Goal: Information Seeking & Learning: Learn about a topic

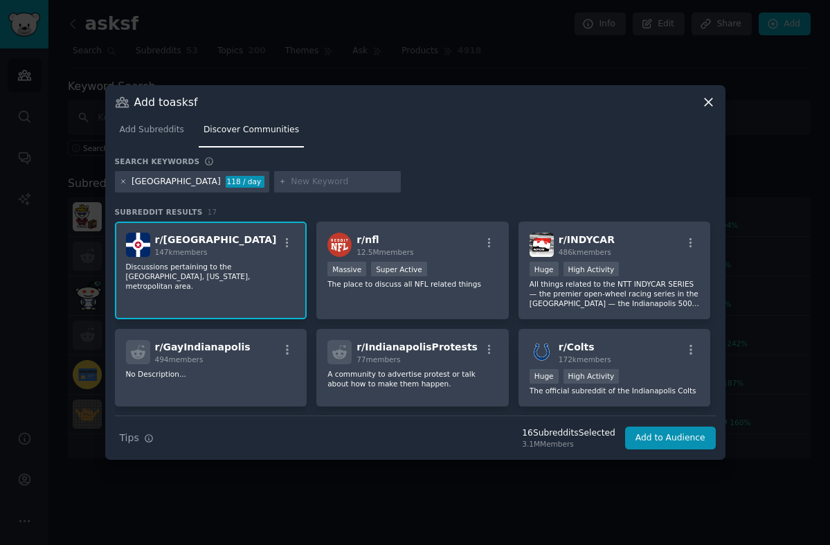
click at [120, 181] on icon at bounding box center [124, 182] width 8 height 8
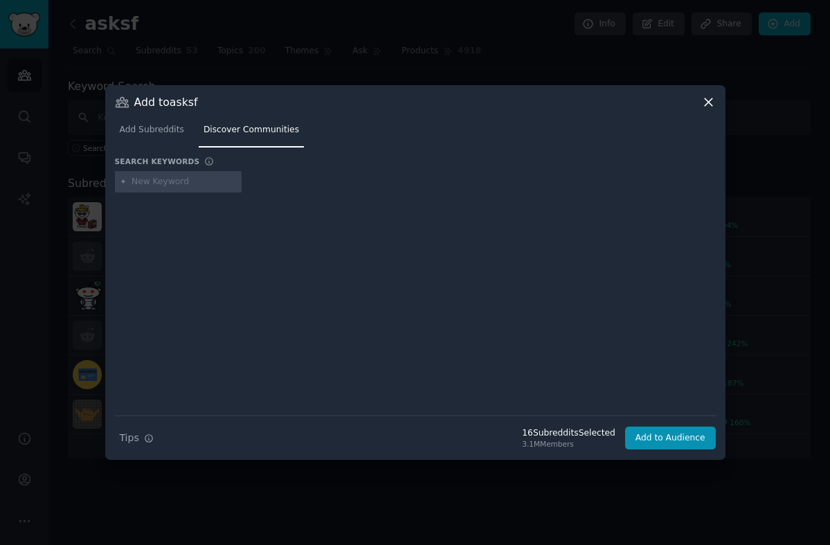
click at [180, 179] on input "text" at bounding box center [183, 182] width 105 height 12
type input "[GEOGRAPHIC_DATA]"
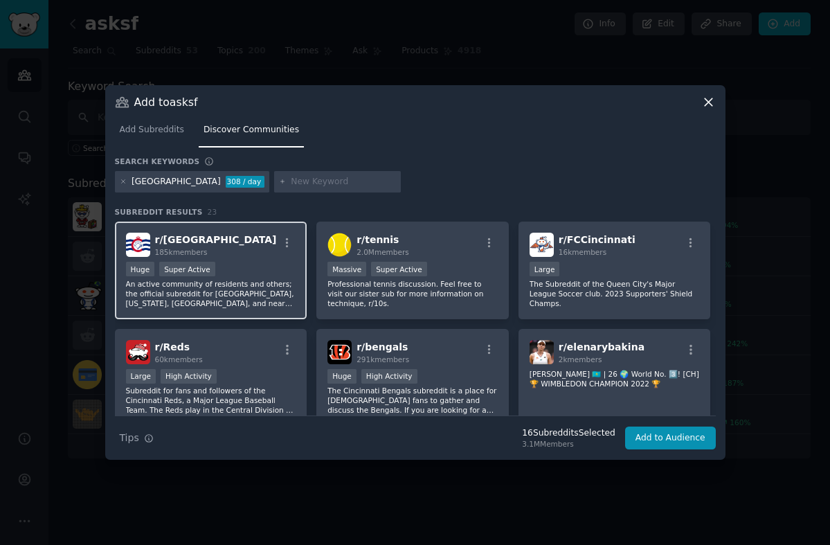
click at [263, 291] on p "An active community of residents and others; the official subreddit for [GEOGRA…" at bounding box center [211, 293] width 170 height 29
click at [120, 181] on icon at bounding box center [124, 182] width 8 height 8
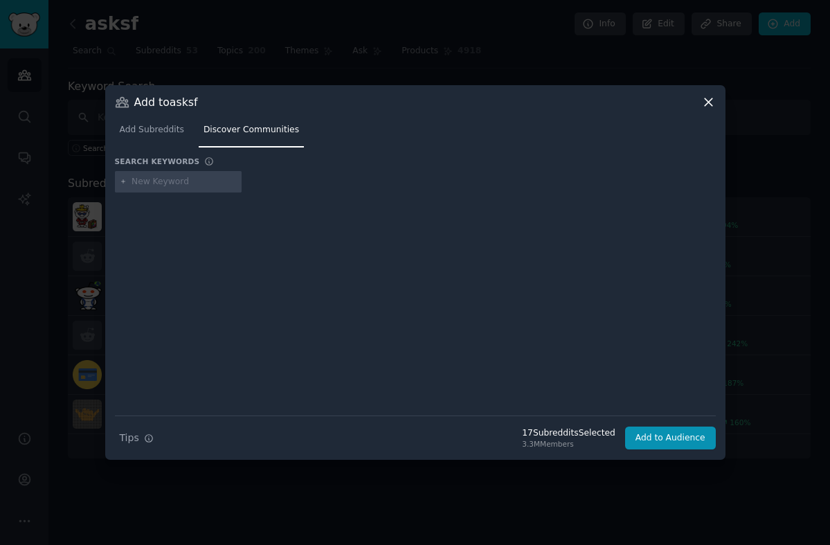
click at [161, 181] on input "text" at bounding box center [183, 182] width 105 height 12
type input "[GEOGRAPHIC_DATA]"
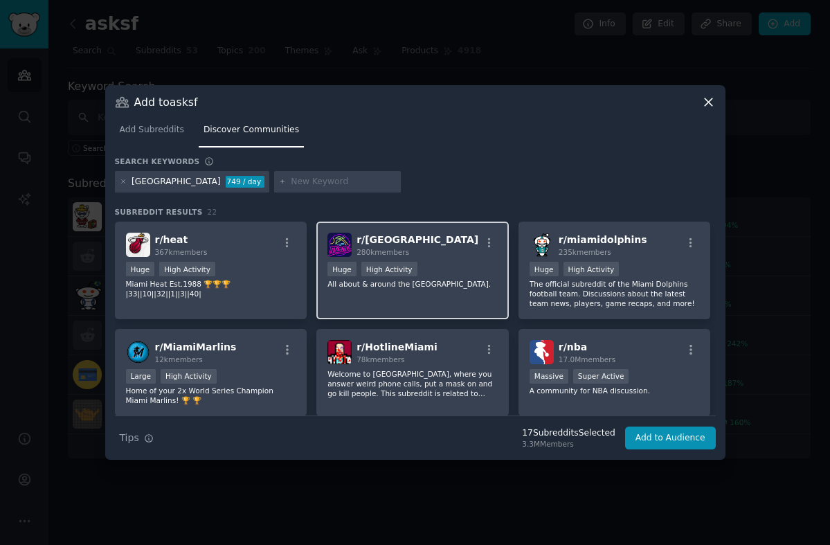
click at [462, 245] on div "r/ Miami 280k members" at bounding box center [412, 244] width 170 height 24
click at [120, 181] on icon at bounding box center [124, 182] width 8 height 8
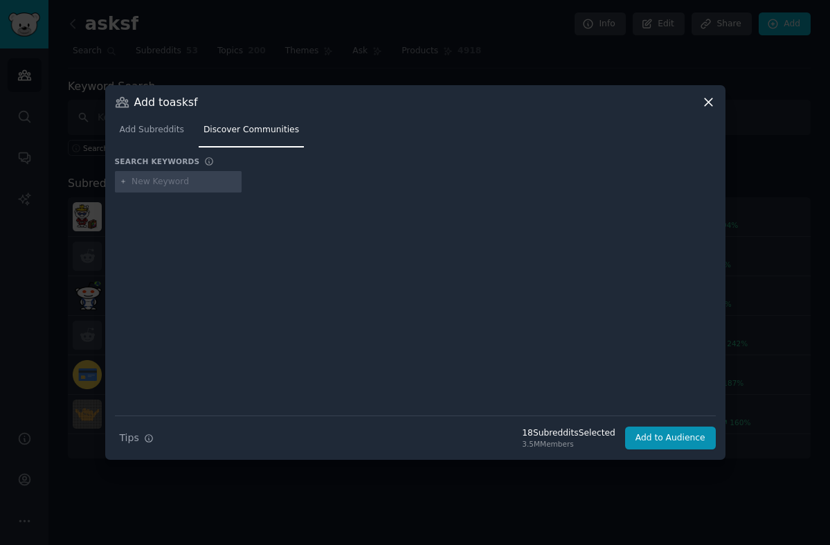
click at [138, 183] on input "text" at bounding box center [183, 182] width 105 height 12
type input "boulder"
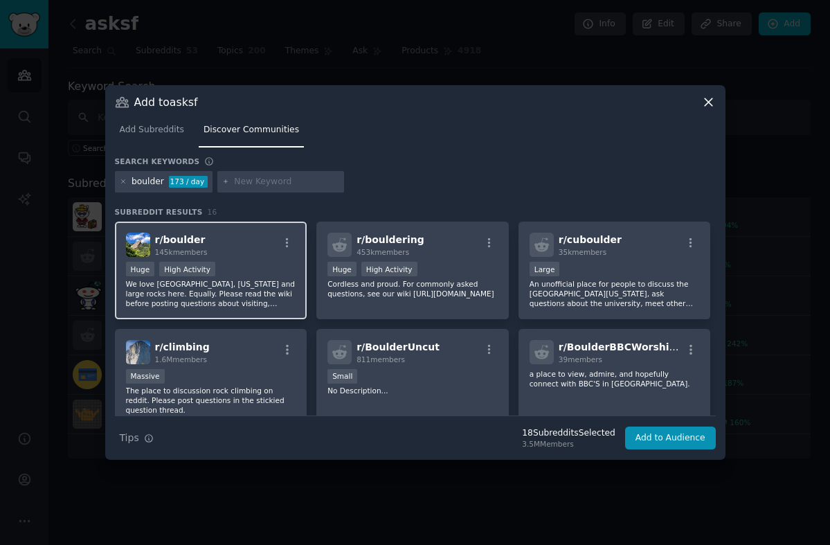
click at [273, 271] on div "Huge High Activity" at bounding box center [211, 270] width 170 height 17
click at [123, 180] on icon at bounding box center [122, 181] width 3 height 3
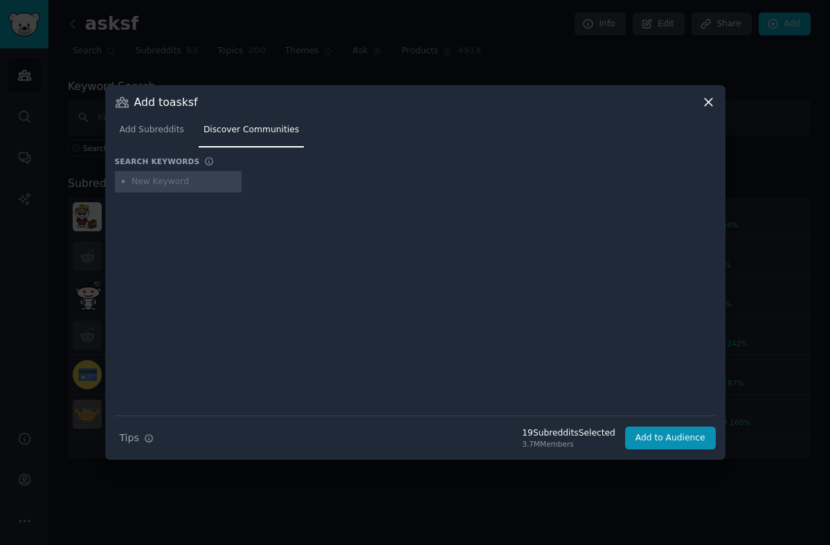
click at [165, 181] on input "text" at bounding box center [183, 182] width 105 height 12
type input "madisonwi"
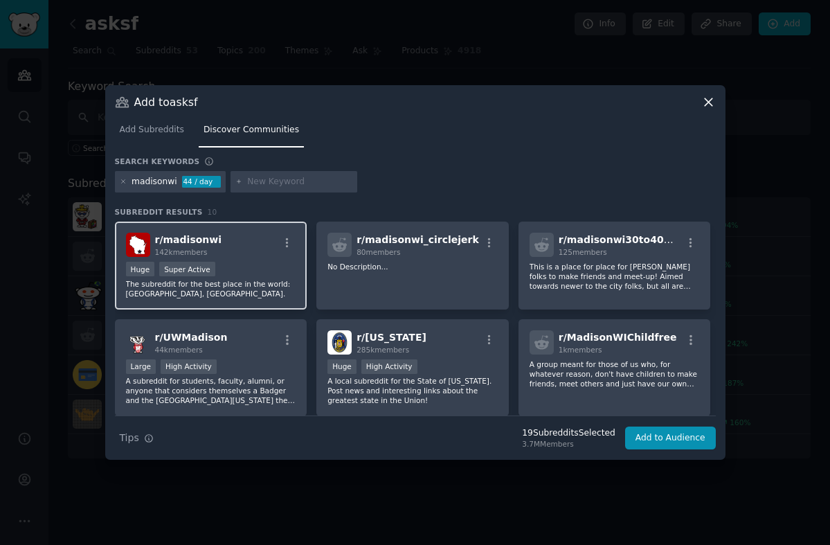
click at [282, 270] on div "Huge Super Active" at bounding box center [211, 270] width 170 height 17
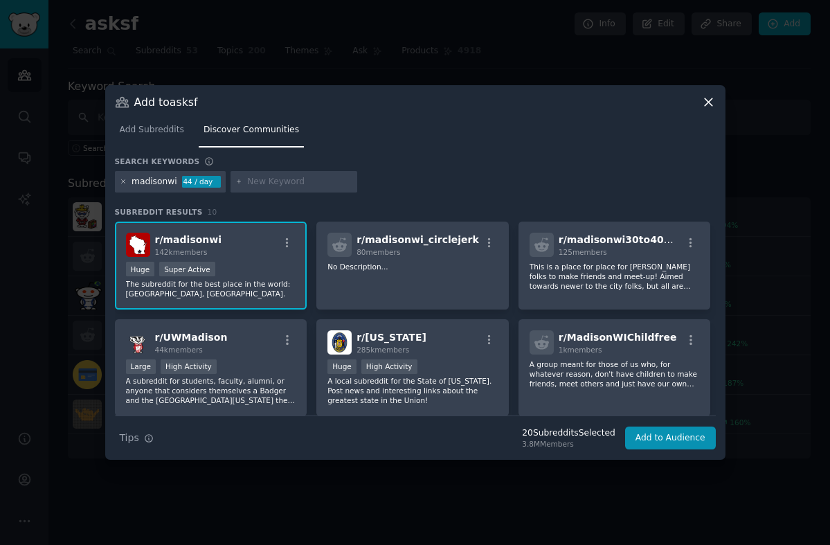
click at [122, 182] on icon at bounding box center [122, 181] width 3 height 3
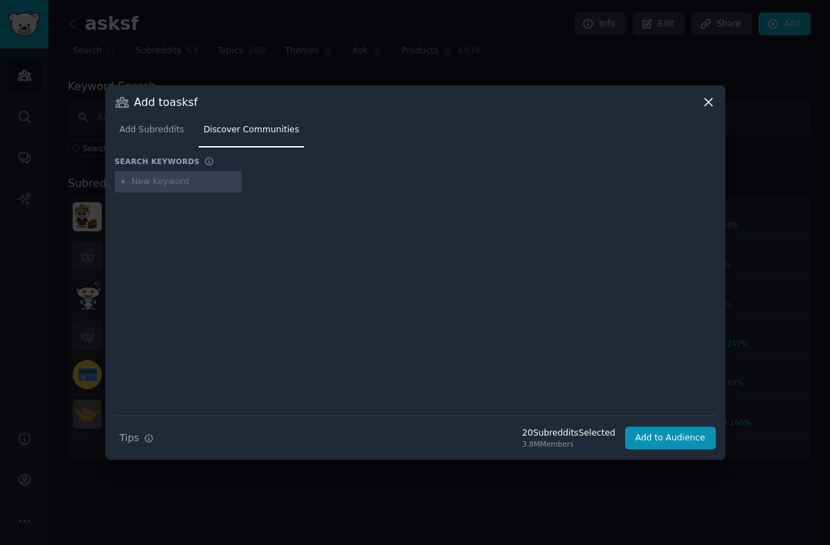
click at [164, 183] on input "text" at bounding box center [183, 182] width 105 height 12
type input "[PERSON_NAME]"
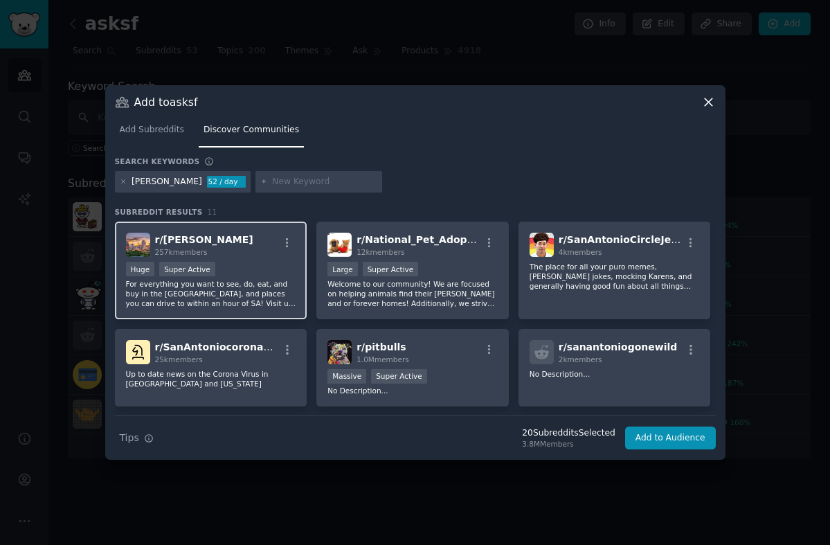
click at [281, 289] on p "For everything you want to see, do, eat, and buy in the [GEOGRAPHIC_DATA], and …" at bounding box center [211, 293] width 170 height 29
click at [120, 181] on icon at bounding box center [124, 182] width 8 height 8
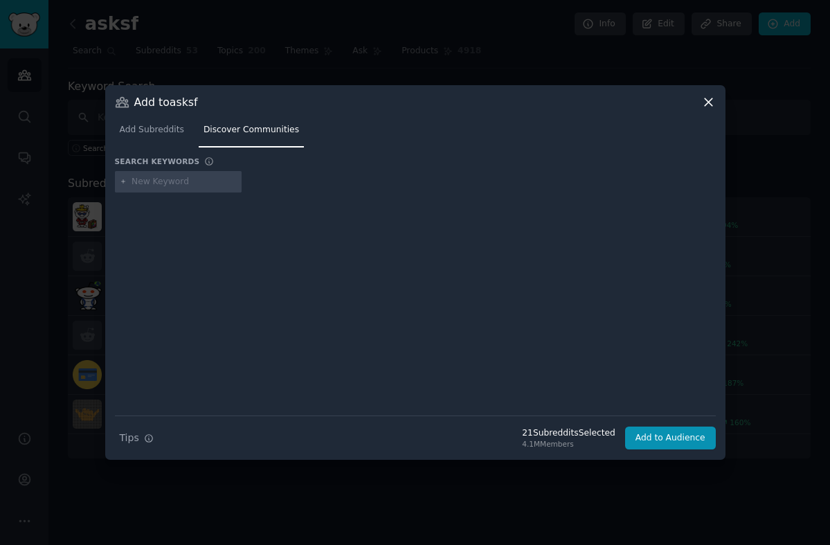
click at [163, 185] on input "text" at bounding box center [183, 182] width 105 height 12
type input "cleveland"
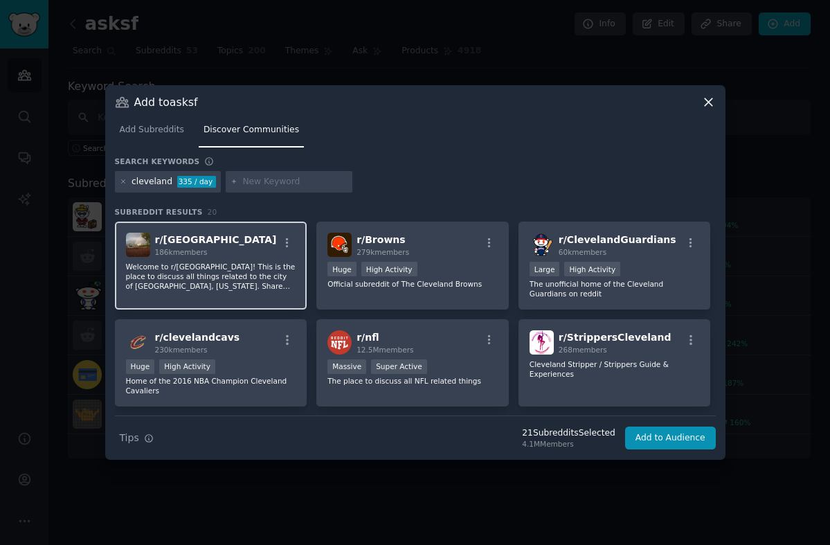
click at [263, 286] on p "Welcome to r/[GEOGRAPHIC_DATA]! This is the place to discuss all things related…" at bounding box center [211, 276] width 170 height 29
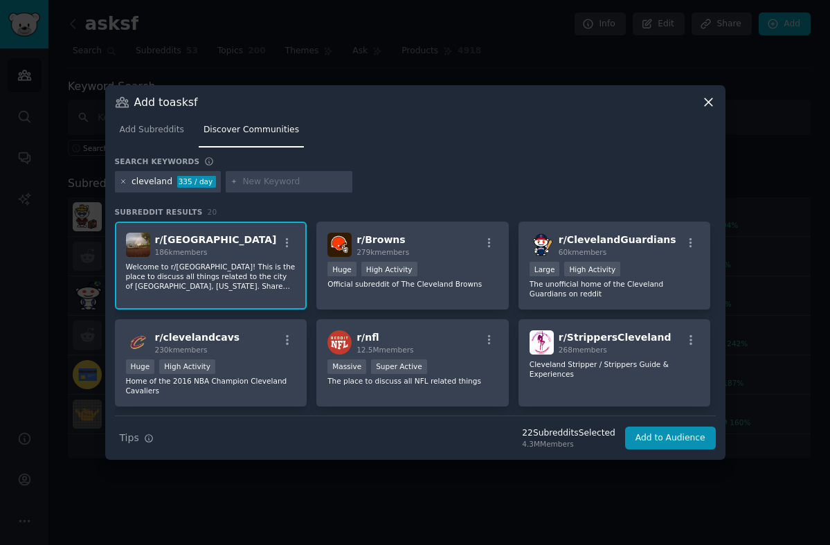
click at [124, 179] on icon at bounding box center [124, 182] width 8 height 8
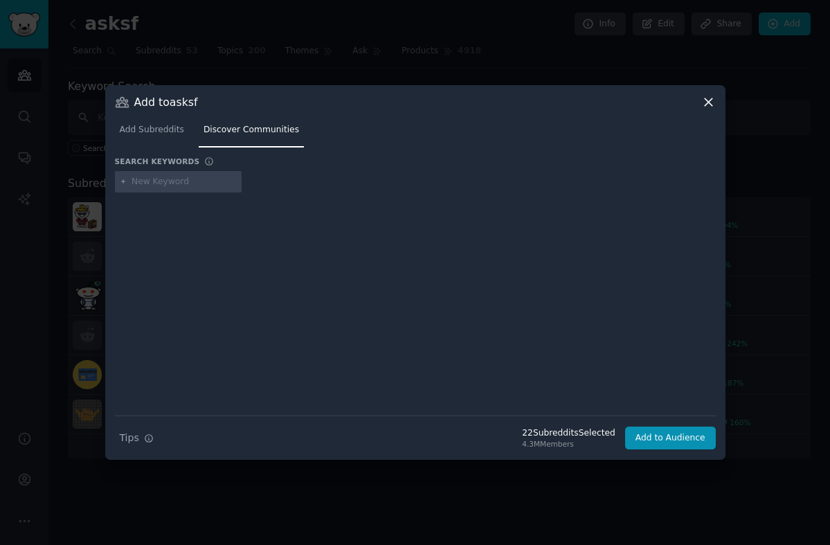
click at [153, 179] on input "text" at bounding box center [183, 182] width 105 height 12
type input "[GEOGRAPHIC_DATA]"
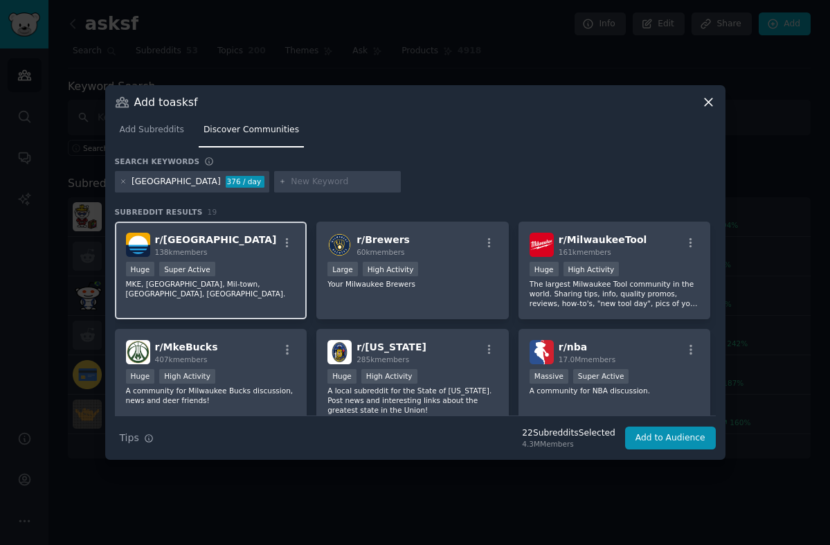
click at [260, 291] on p "MKE, [GEOGRAPHIC_DATA], Mil-town, [GEOGRAPHIC_DATA], [GEOGRAPHIC_DATA]." at bounding box center [211, 288] width 170 height 19
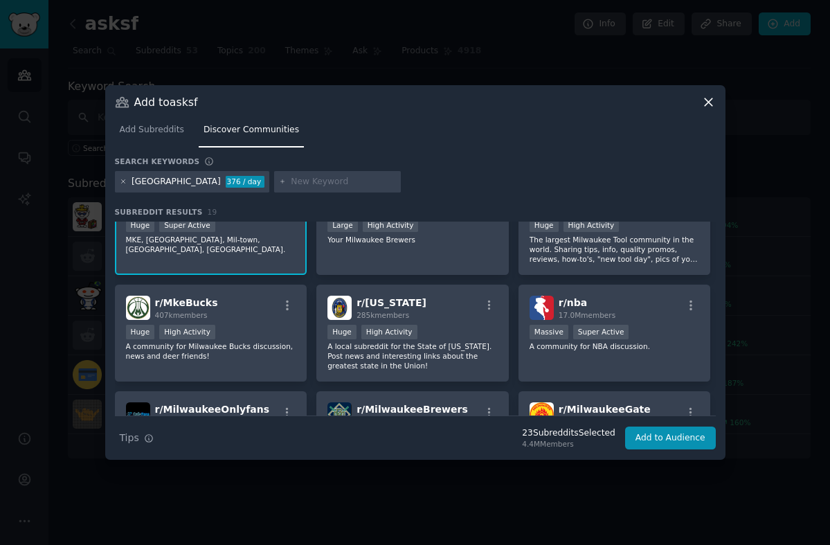
click at [122, 181] on icon at bounding box center [124, 182] width 8 height 8
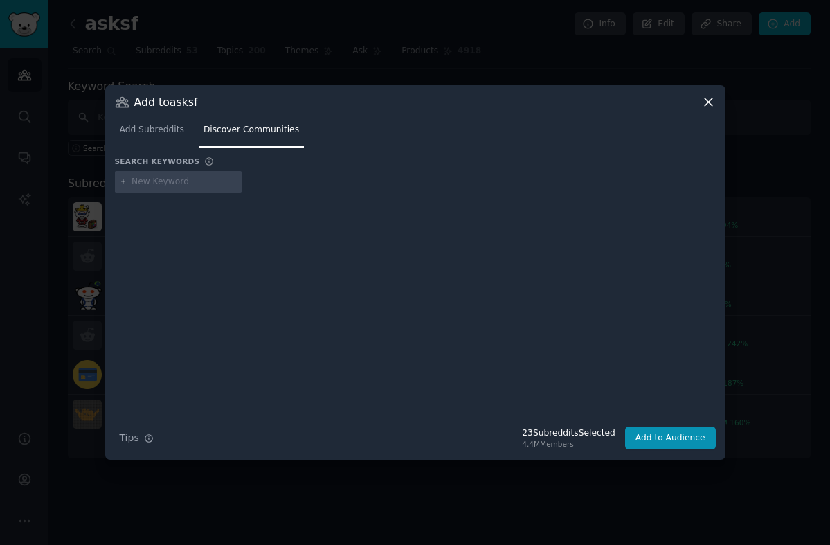
click at [163, 180] on input "text" at bounding box center [183, 182] width 105 height 12
type input "[GEOGRAPHIC_DATA]"
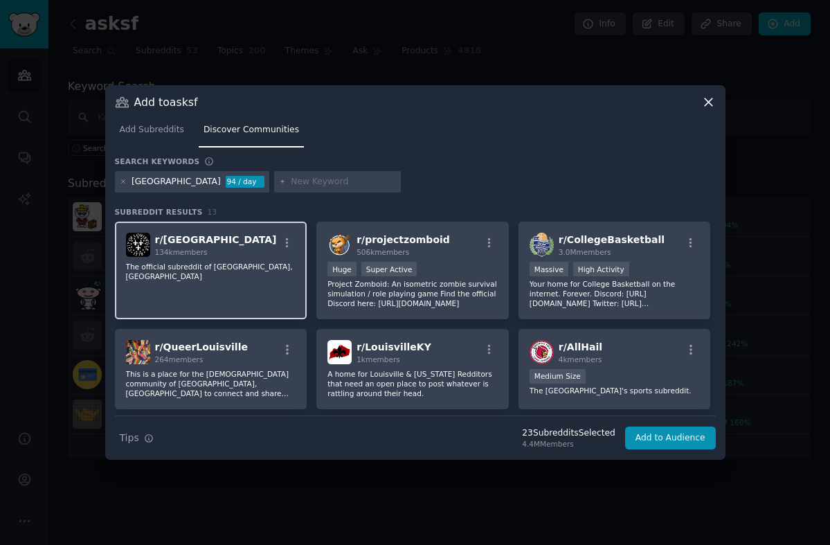
click at [237, 290] on div "r/ Louisville 134k members The official subreddit of [GEOGRAPHIC_DATA], [GEOGRA…" at bounding box center [211, 270] width 192 height 98
click at [122, 181] on icon at bounding box center [122, 181] width 3 height 3
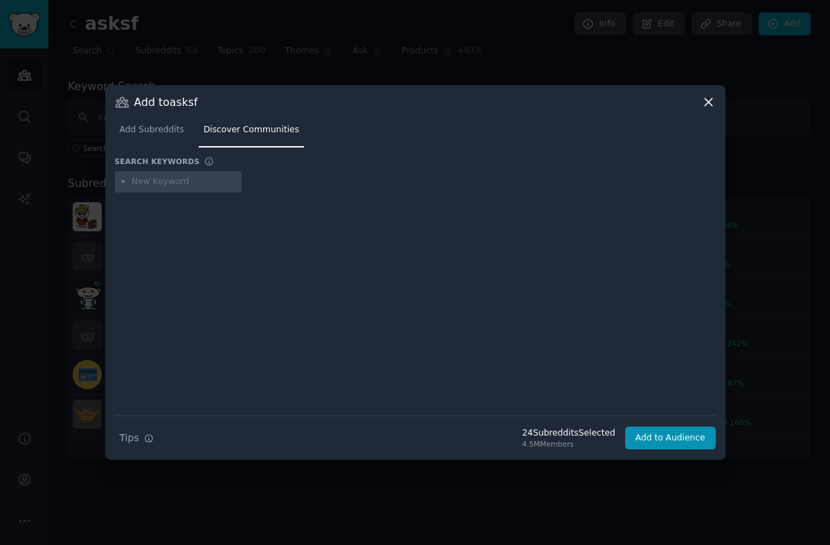
click at [160, 181] on input "text" at bounding box center [183, 182] width 105 height 12
type input "lasvegas"
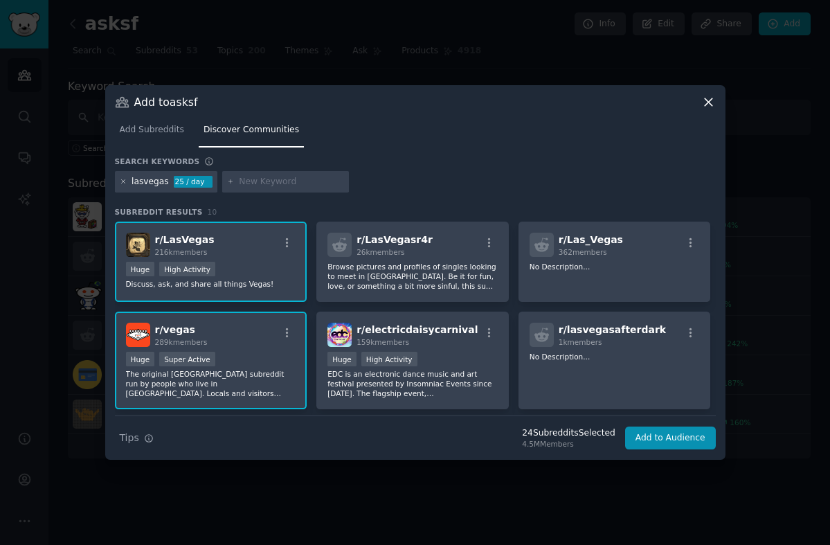
click at [121, 179] on icon at bounding box center [124, 182] width 8 height 8
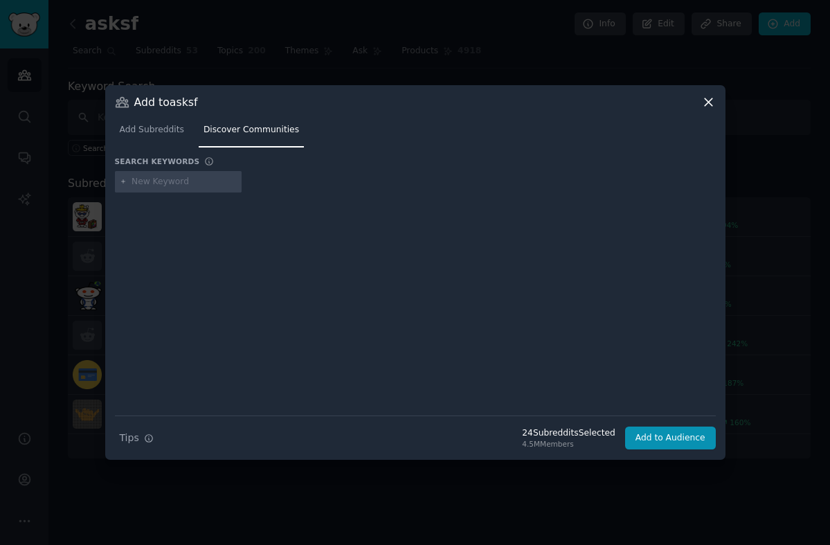
click at [150, 179] on input "text" at bounding box center [183, 182] width 105 height 12
type input "buffalo"
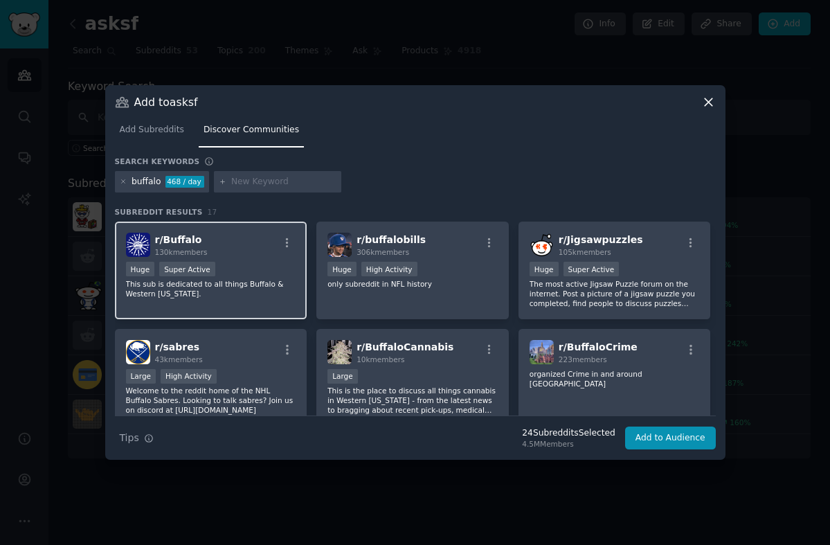
click at [251, 287] on p "This sub is dedicated to all things Buffalo & Western [US_STATE]." at bounding box center [211, 288] width 170 height 19
click at [120, 180] on icon at bounding box center [124, 182] width 8 height 8
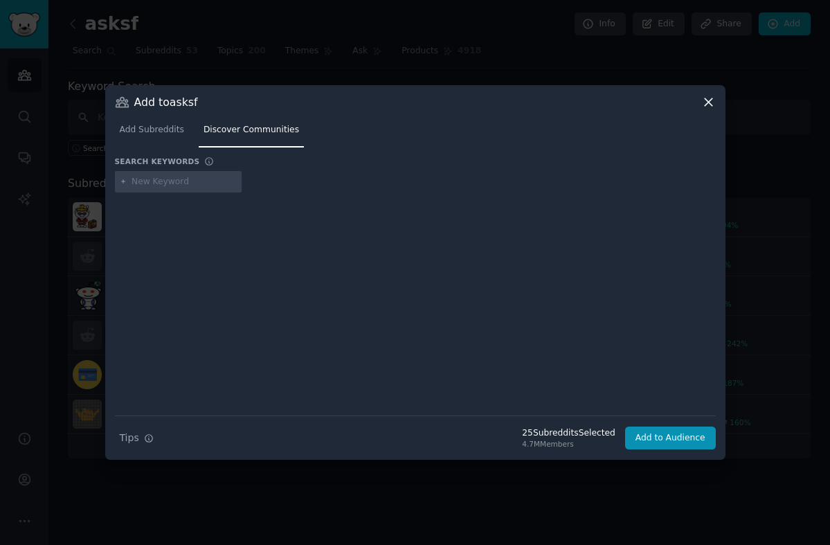
click at [161, 180] on input "text" at bounding box center [183, 182] width 105 height 12
type input "[GEOGRAPHIC_DATA]"
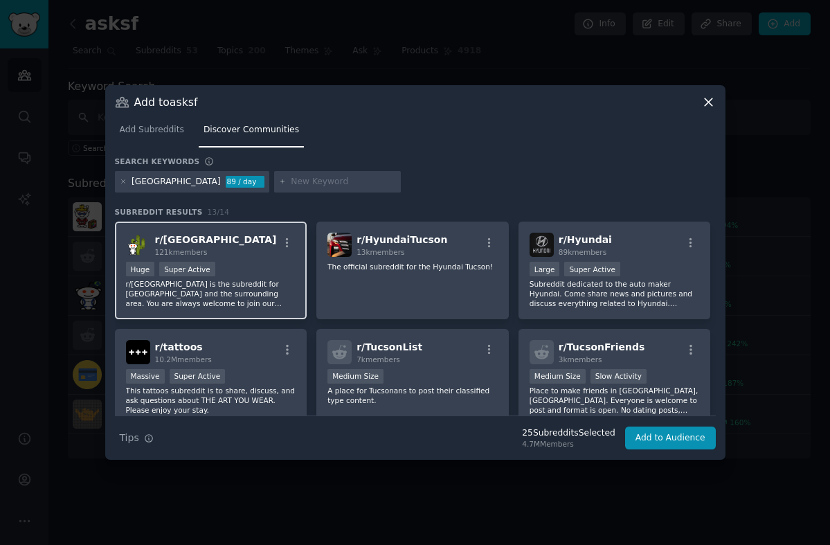
click at [255, 290] on p "r/[GEOGRAPHIC_DATA] is the subreddit for [GEOGRAPHIC_DATA] and the surrounding …" at bounding box center [211, 293] width 170 height 29
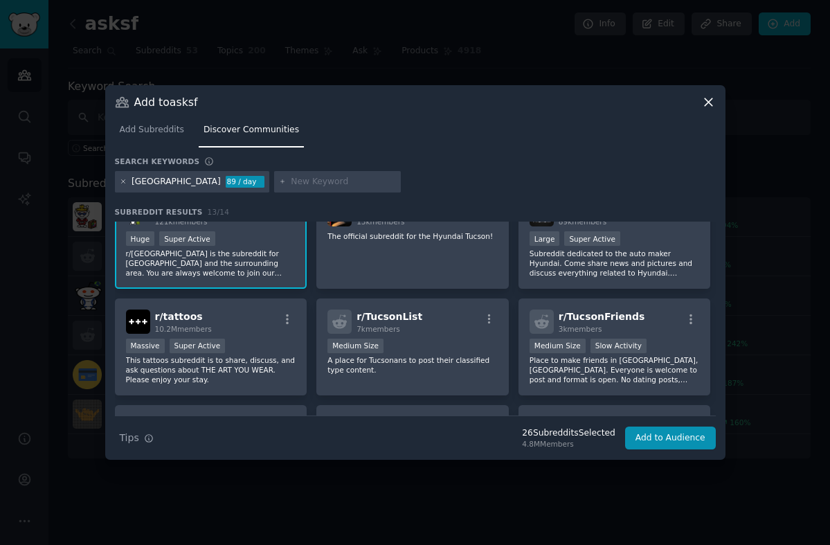
click at [121, 180] on icon at bounding box center [122, 181] width 3 height 3
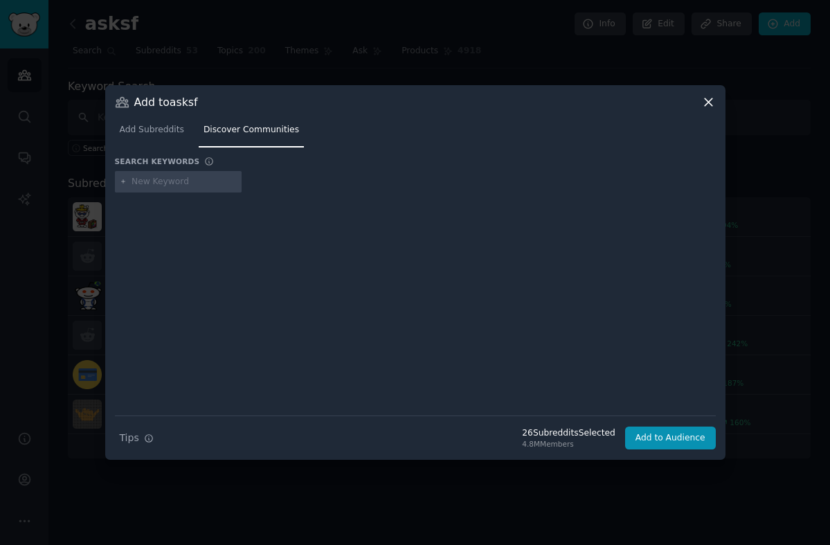
click at [141, 184] on input "text" at bounding box center [183, 182] width 105 height 12
type input "fortworth"
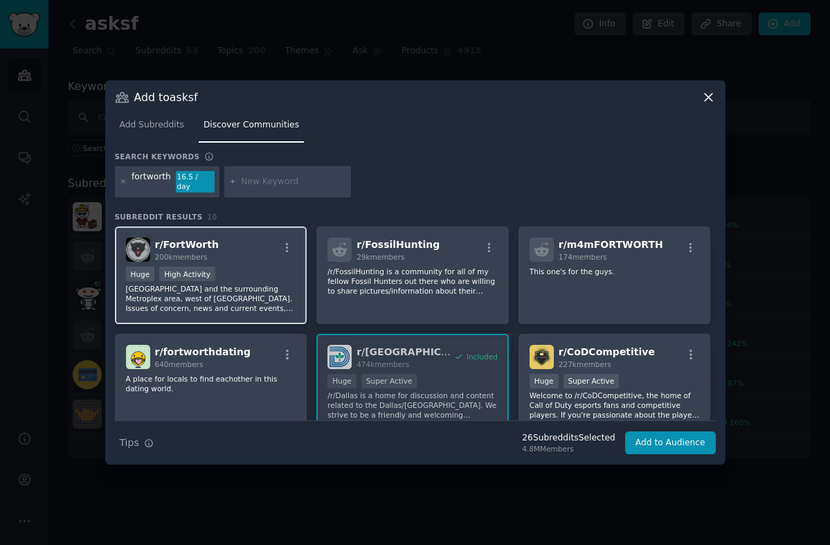
click at [240, 285] on p "[GEOGRAPHIC_DATA] and the surrounding Metroplex area, west of [GEOGRAPHIC_DATA]…" at bounding box center [211, 298] width 170 height 29
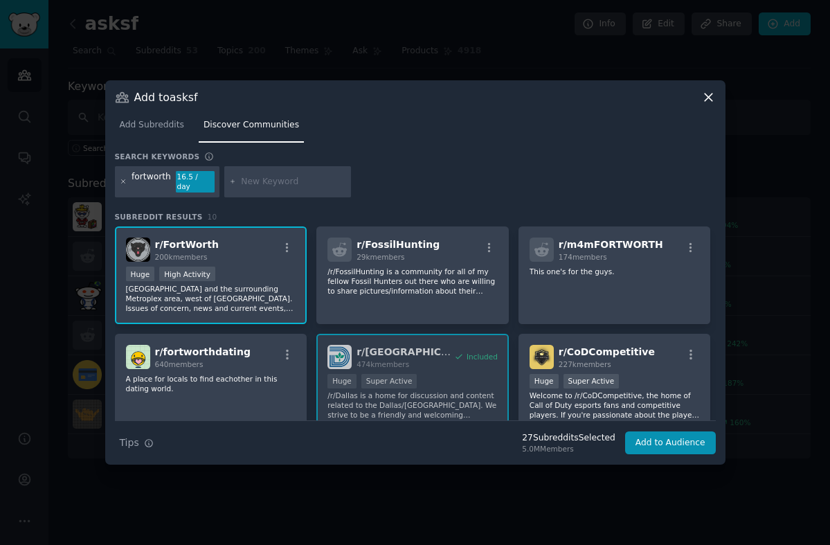
click at [123, 181] on icon at bounding box center [122, 181] width 3 height 3
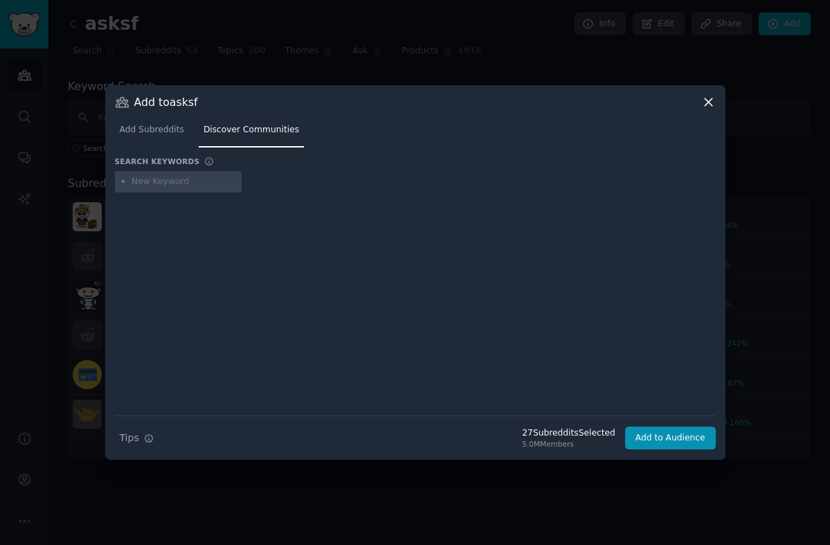
click at [163, 181] on input "text" at bounding box center [183, 182] width 105 height 12
type input "[GEOGRAPHIC_DATA]"
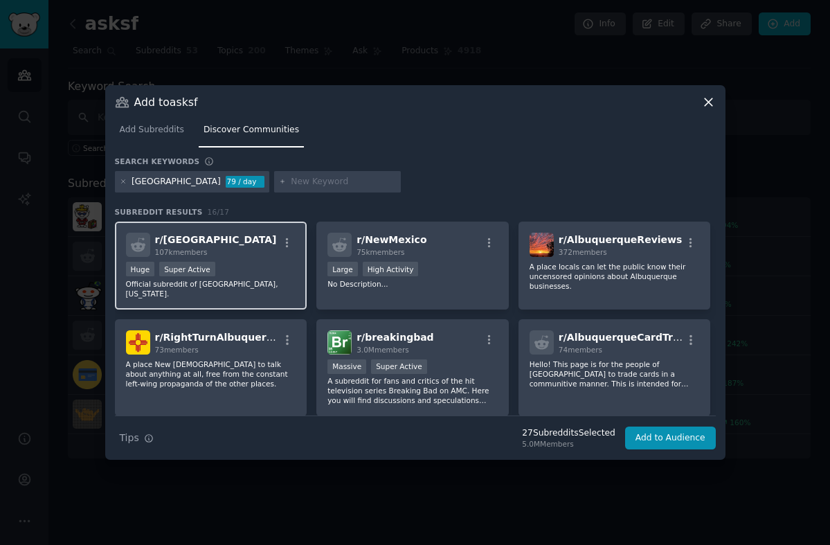
click at [253, 264] on div "Huge Super Active" at bounding box center [211, 270] width 170 height 17
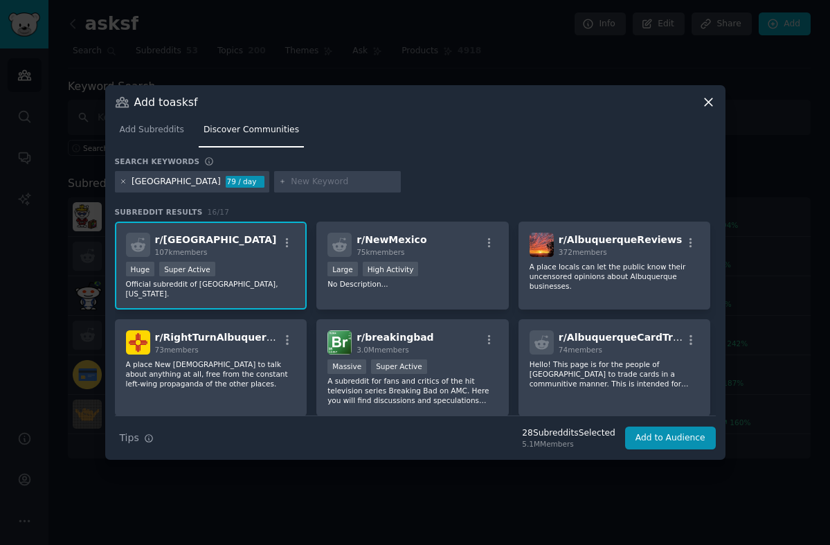
click at [122, 179] on icon at bounding box center [124, 182] width 8 height 8
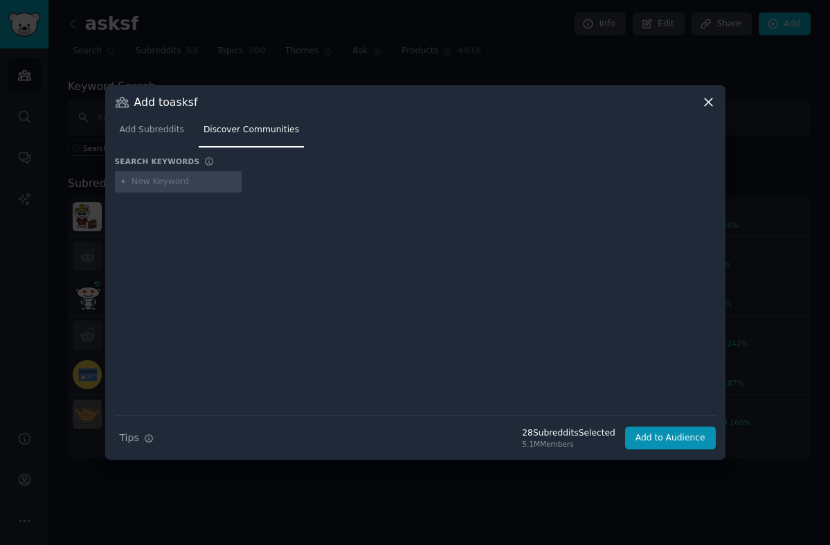
click at [172, 179] on input "text" at bounding box center [183, 182] width 105 height 12
type input "[GEOGRAPHIC_DATA]"
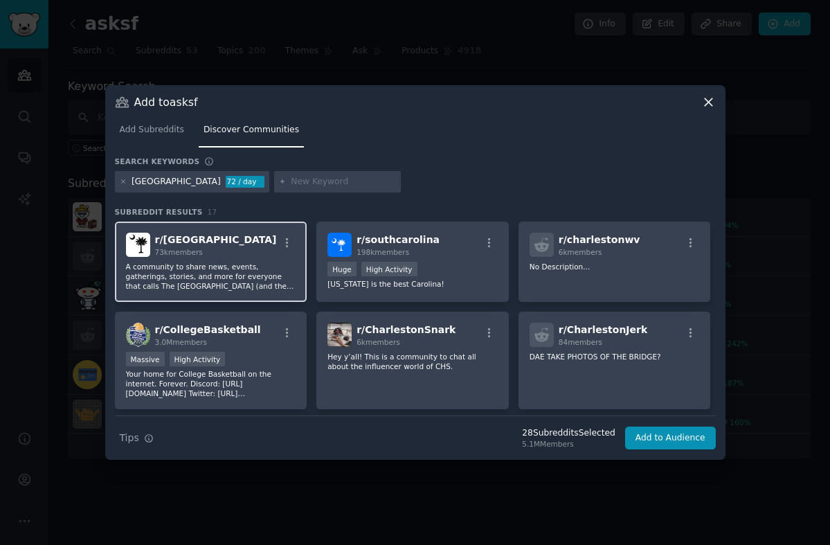
click at [196, 281] on p "A community to share news, events, gatherings, stories, and more for everyone t…" at bounding box center [211, 276] width 170 height 29
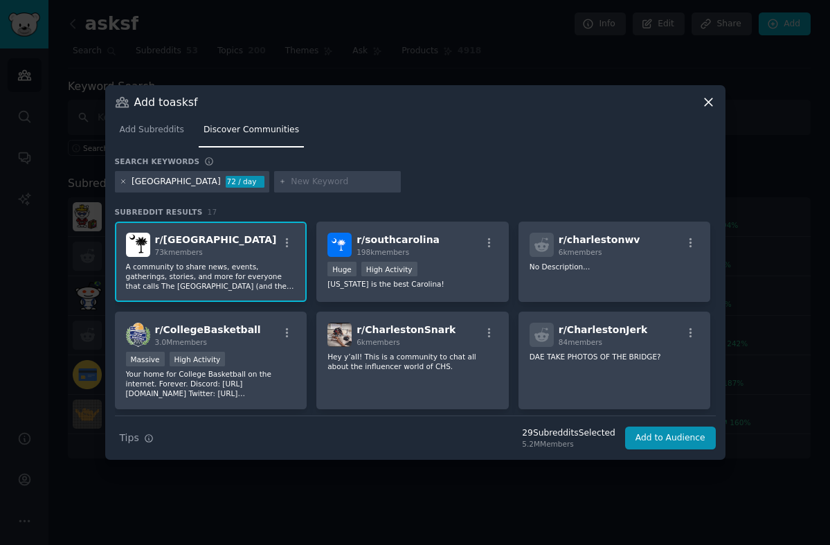
click at [123, 182] on icon at bounding box center [122, 181] width 3 height 3
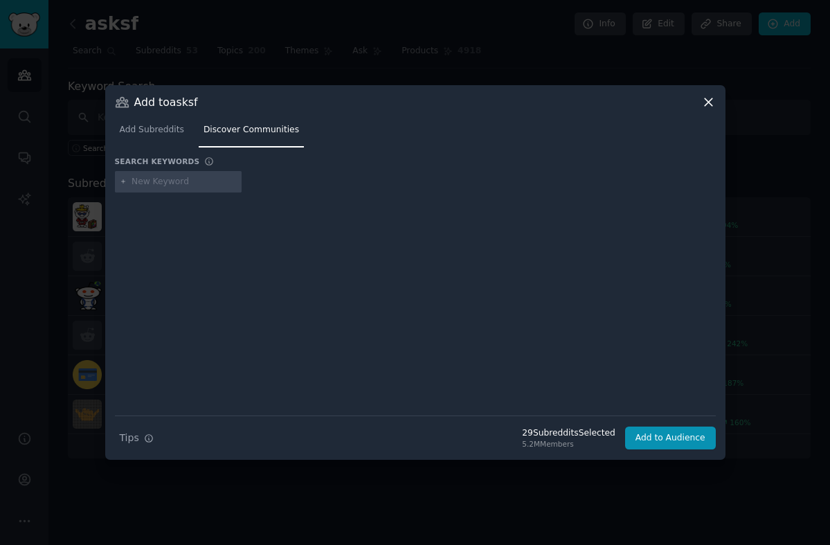
click at [193, 182] on input "text" at bounding box center [183, 182] width 105 height 12
type input "tulsa"
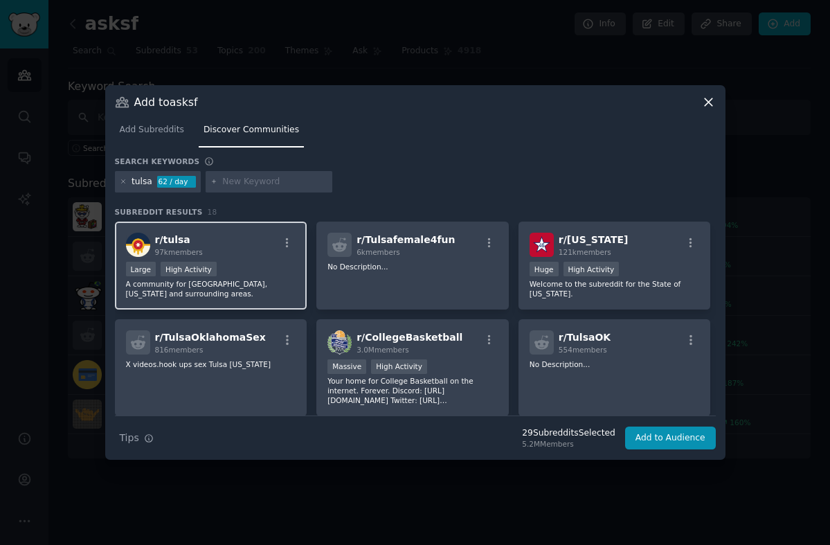
click at [259, 280] on p "A community for [GEOGRAPHIC_DATA], [US_STATE] and surrounding areas." at bounding box center [211, 288] width 170 height 19
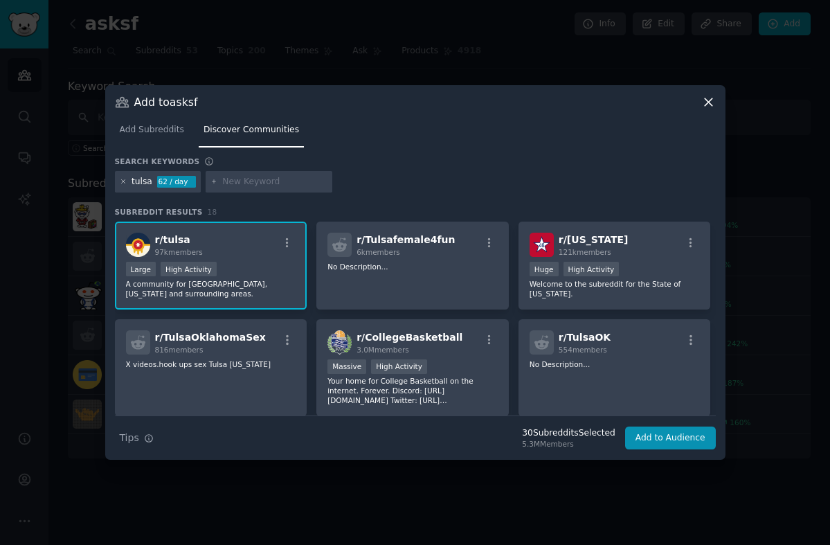
click at [121, 179] on icon at bounding box center [124, 182] width 8 height 8
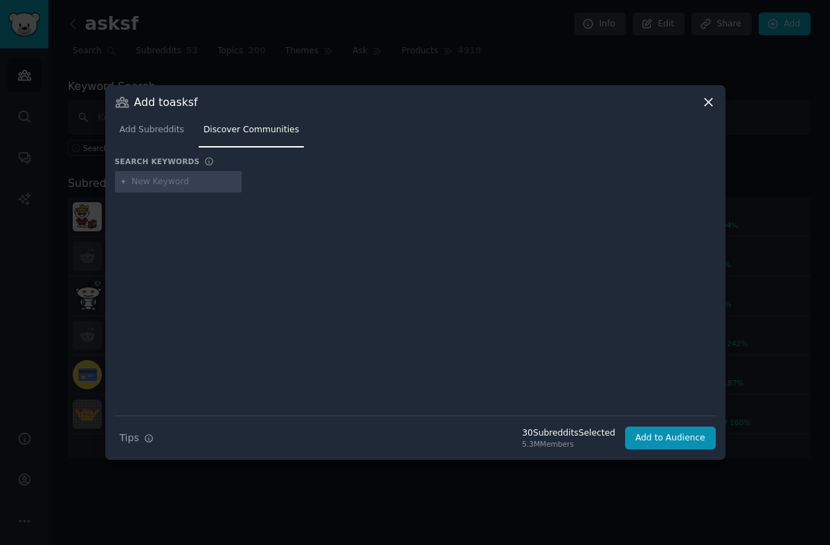
click at [169, 180] on input "text" at bounding box center [183, 182] width 105 height 12
type input "[GEOGRAPHIC_DATA]"
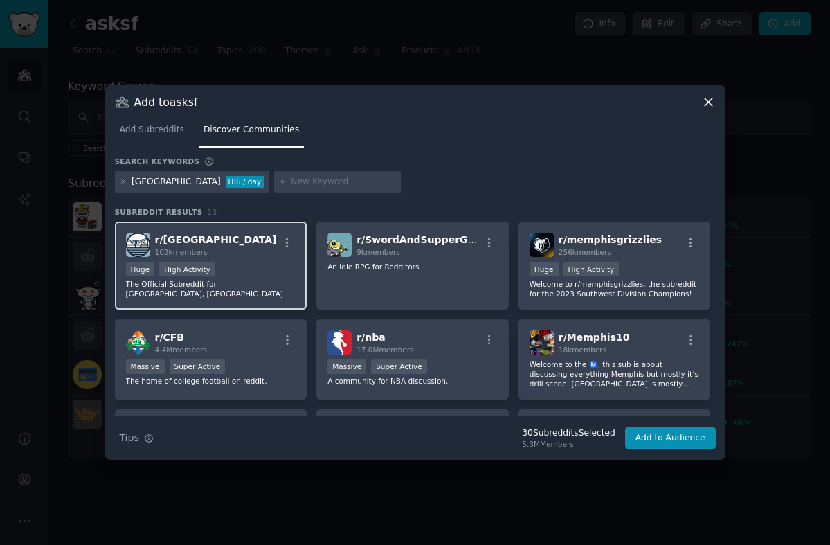
click at [253, 255] on div "r/ memphis 102k members" at bounding box center [211, 244] width 170 height 24
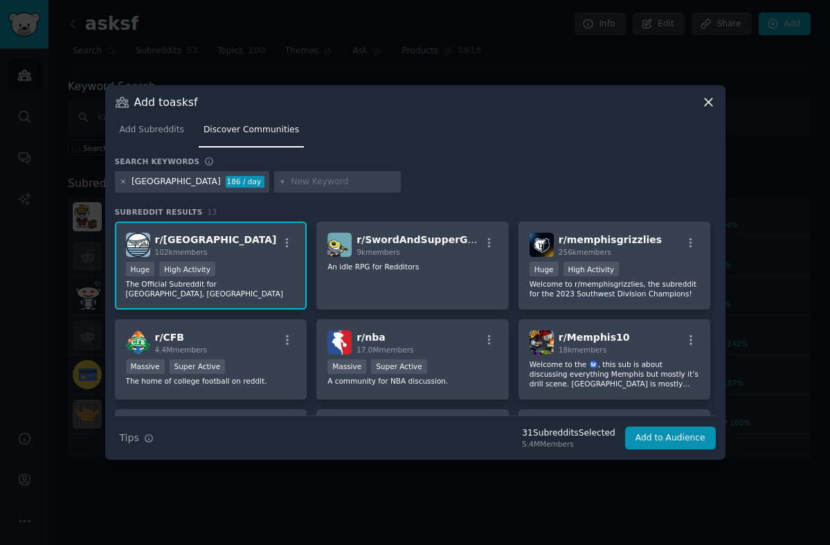
click at [122, 181] on icon at bounding box center [122, 181] width 3 height 3
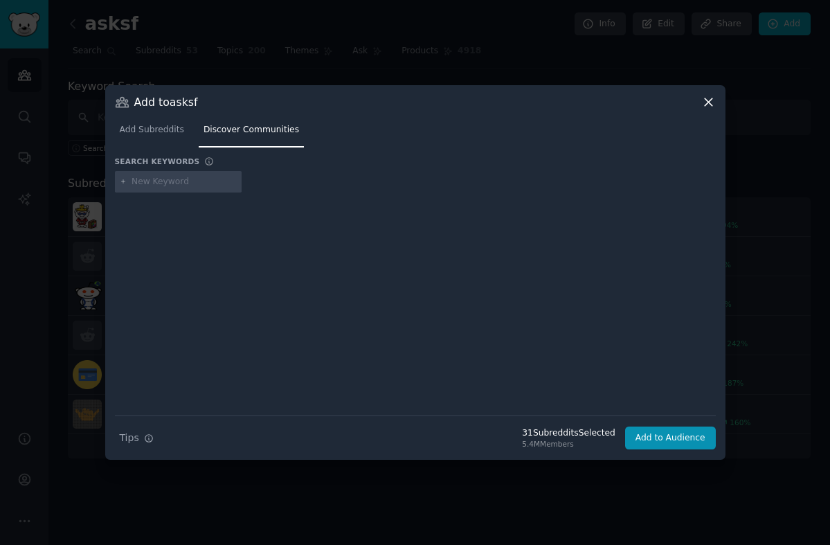
click at [161, 179] on input "text" at bounding box center [183, 182] width 105 height 12
type input "[GEOGRAPHIC_DATA]"
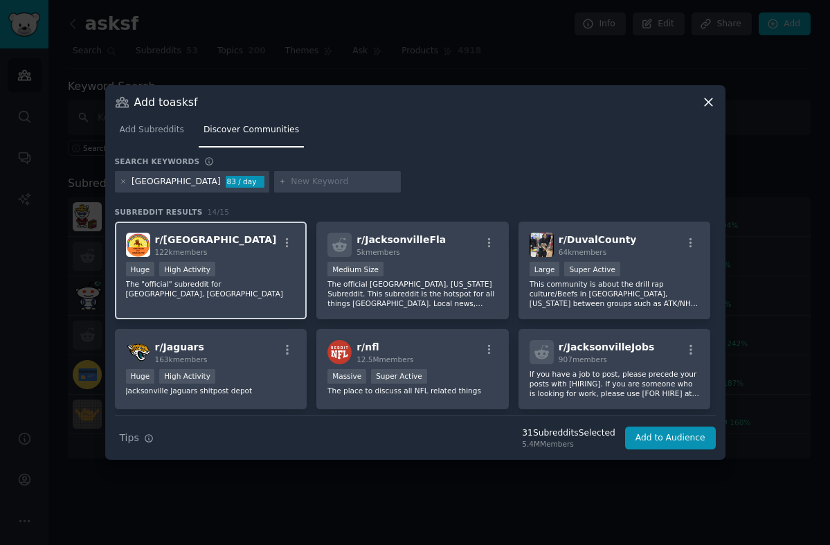
click at [256, 284] on p "The "official" subreddit for [GEOGRAPHIC_DATA], [GEOGRAPHIC_DATA]" at bounding box center [211, 288] width 170 height 19
click at [124, 181] on icon at bounding box center [124, 182] width 8 height 8
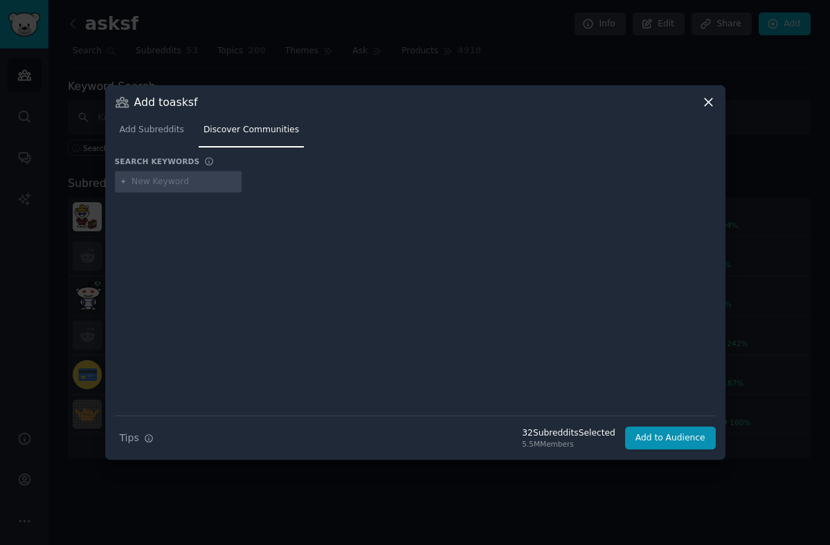
click at [163, 176] on input "text" at bounding box center [183, 182] width 105 height 12
type input "desmoines"
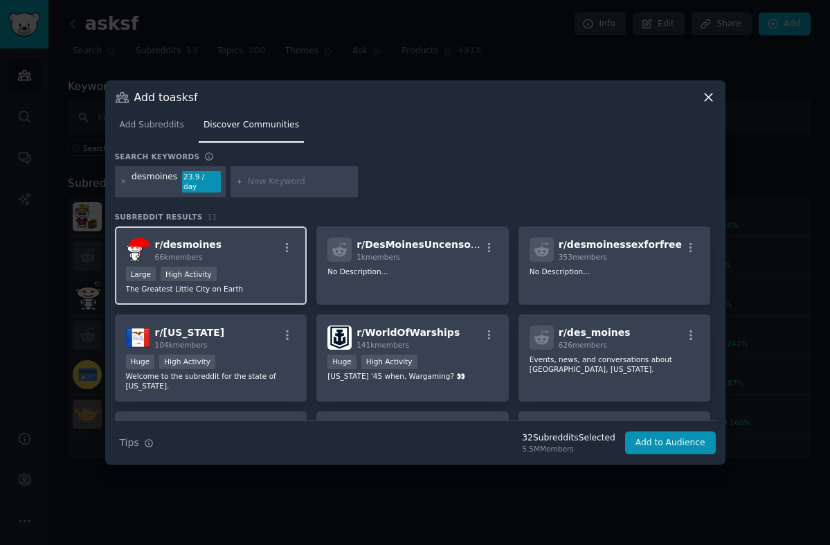
click at [250, 258] on div "r/ desmoines 66k members Large High Activity The Greatest Little City on Earth" at bounding box center [211, 265] width 192 height 78
